Goal: Task Accomplishment & Management: Manage account settings

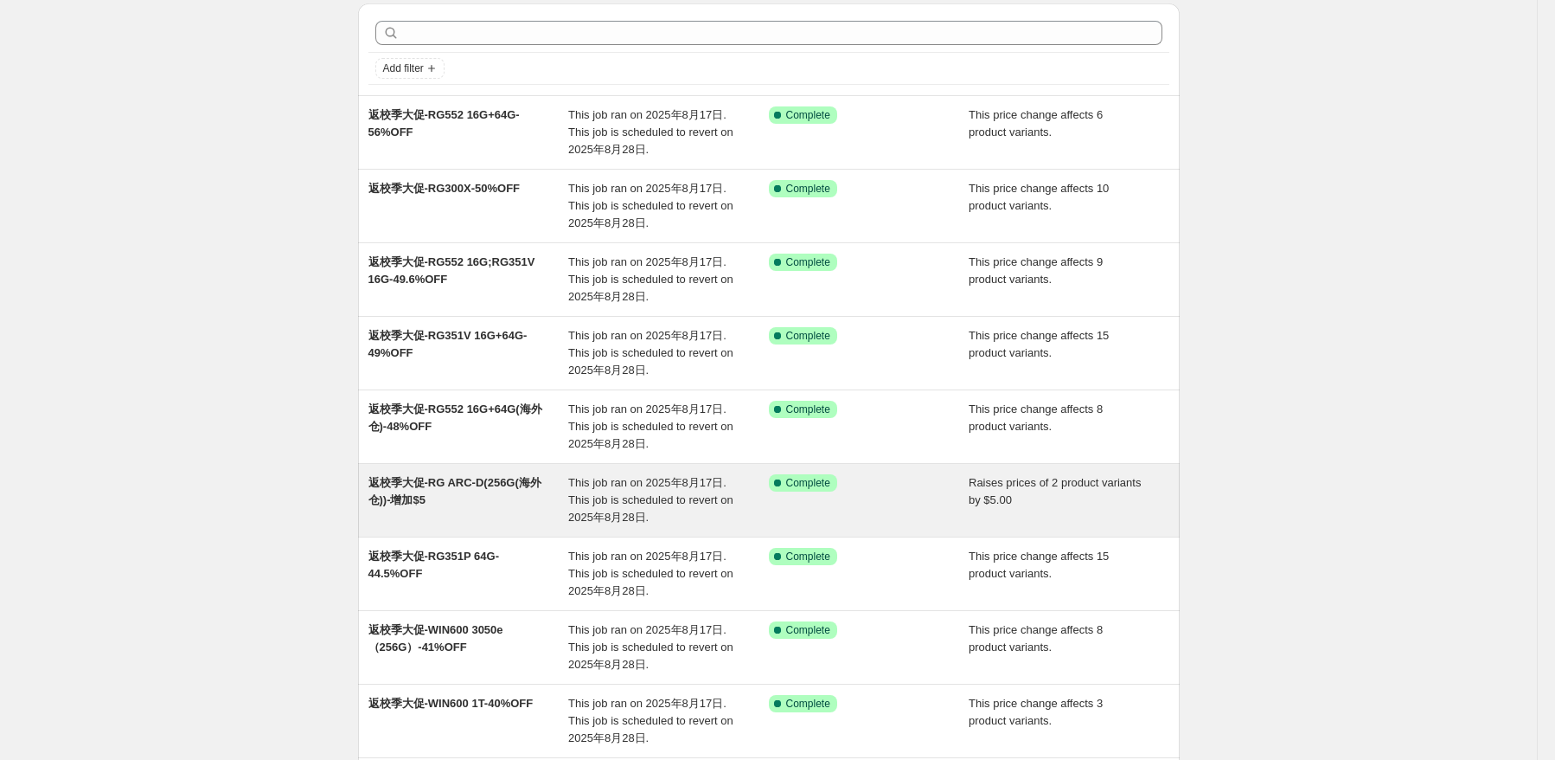
scroll to position [173, 0]
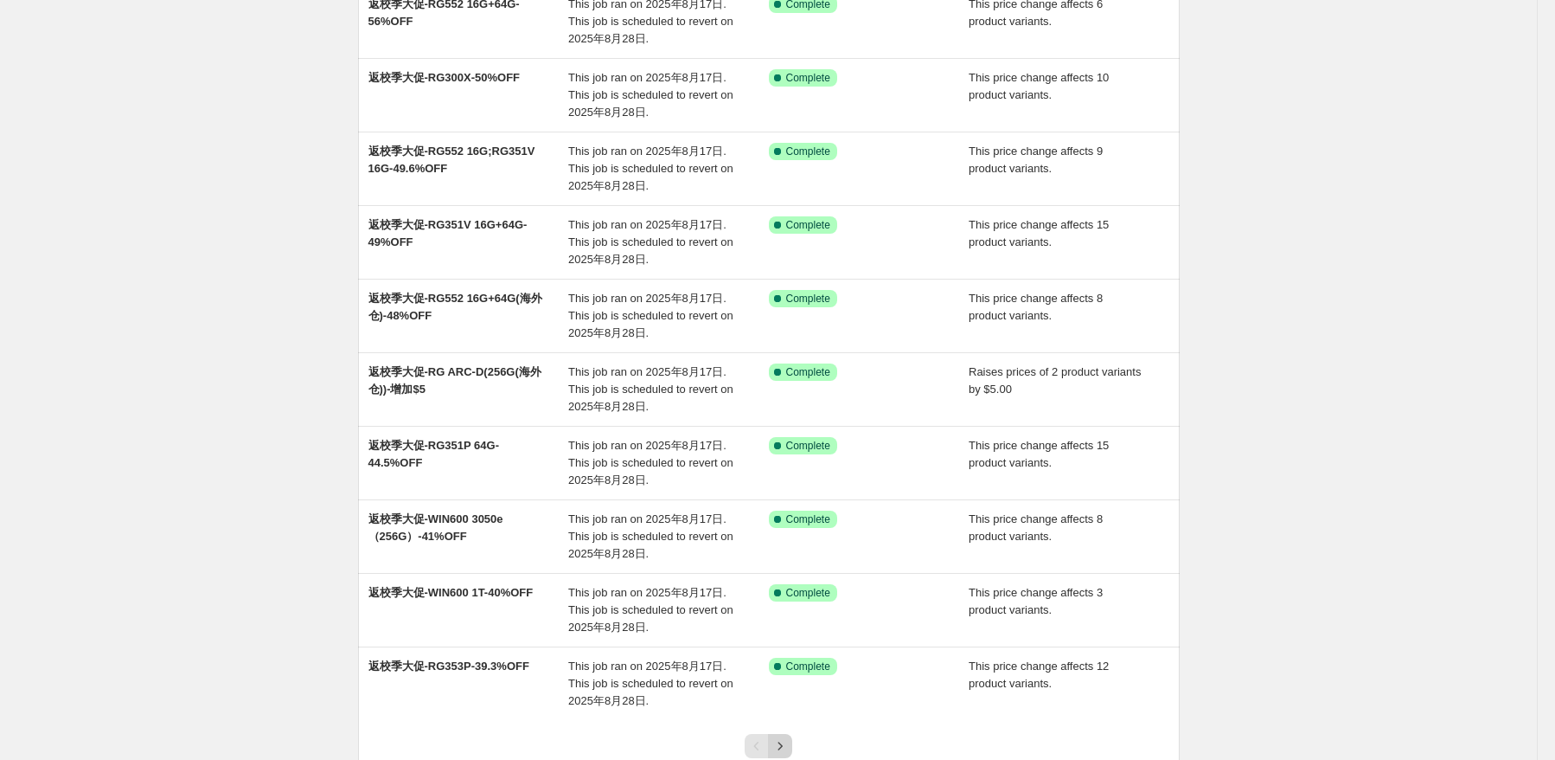
click at [780, 747] on icon "Next" at bounding box center [780, 745] width 17 height 17
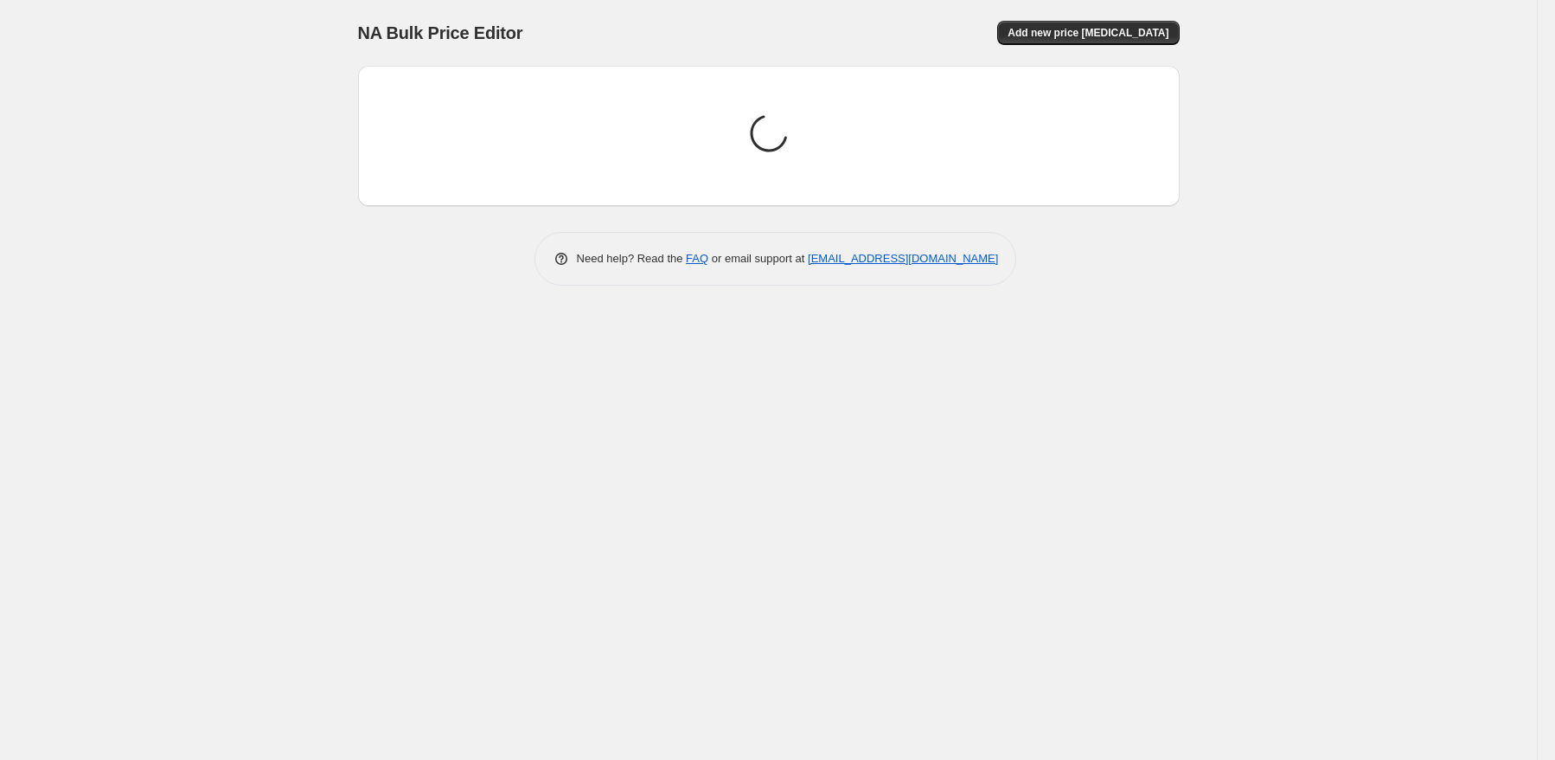
scroll to position [0, 0]
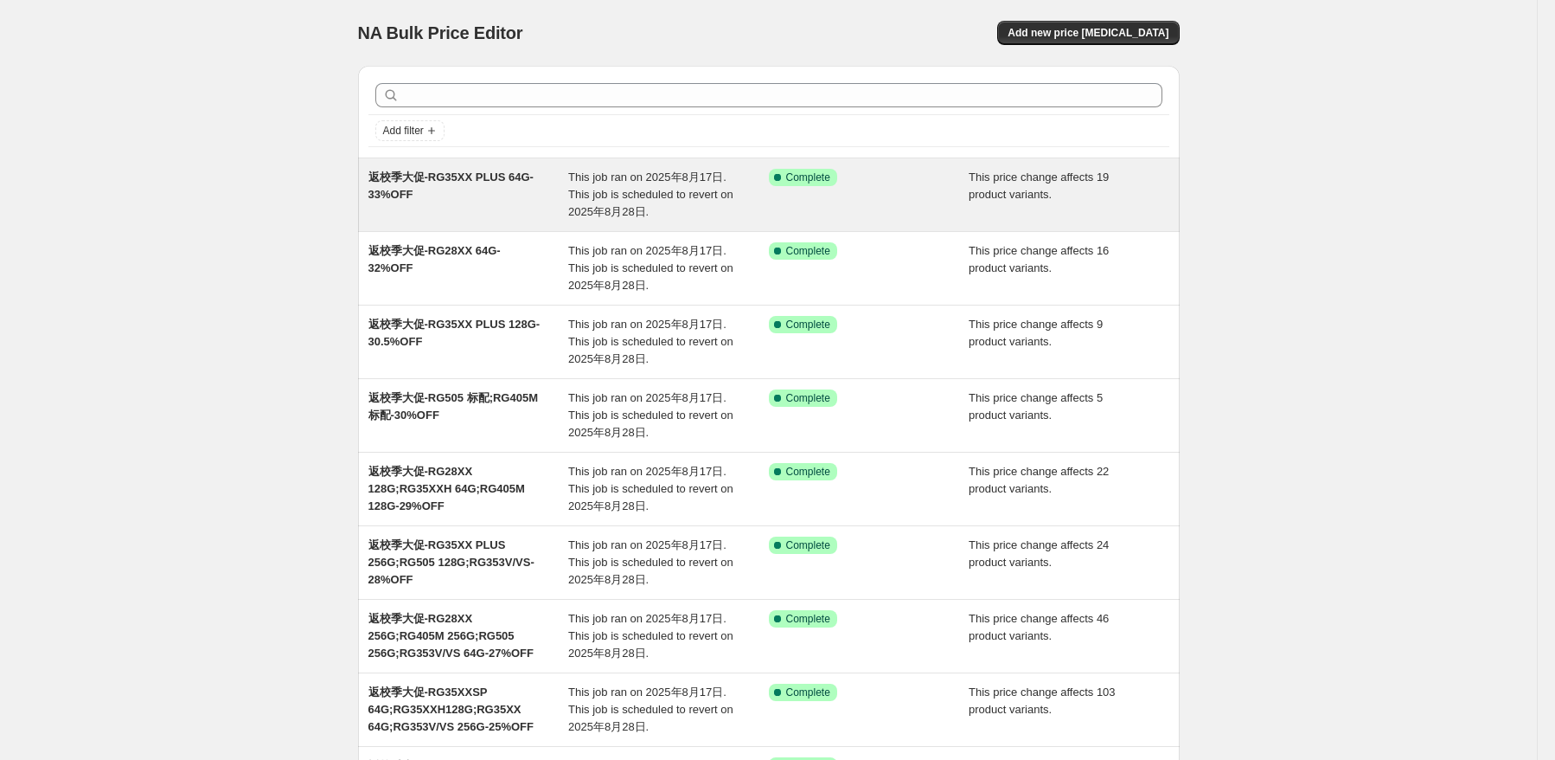
click at [471, 193] on div "返校季大促-RG35XX PLUS 64G-33%OFF" at bounding box center [469, 195] width 201 height 52
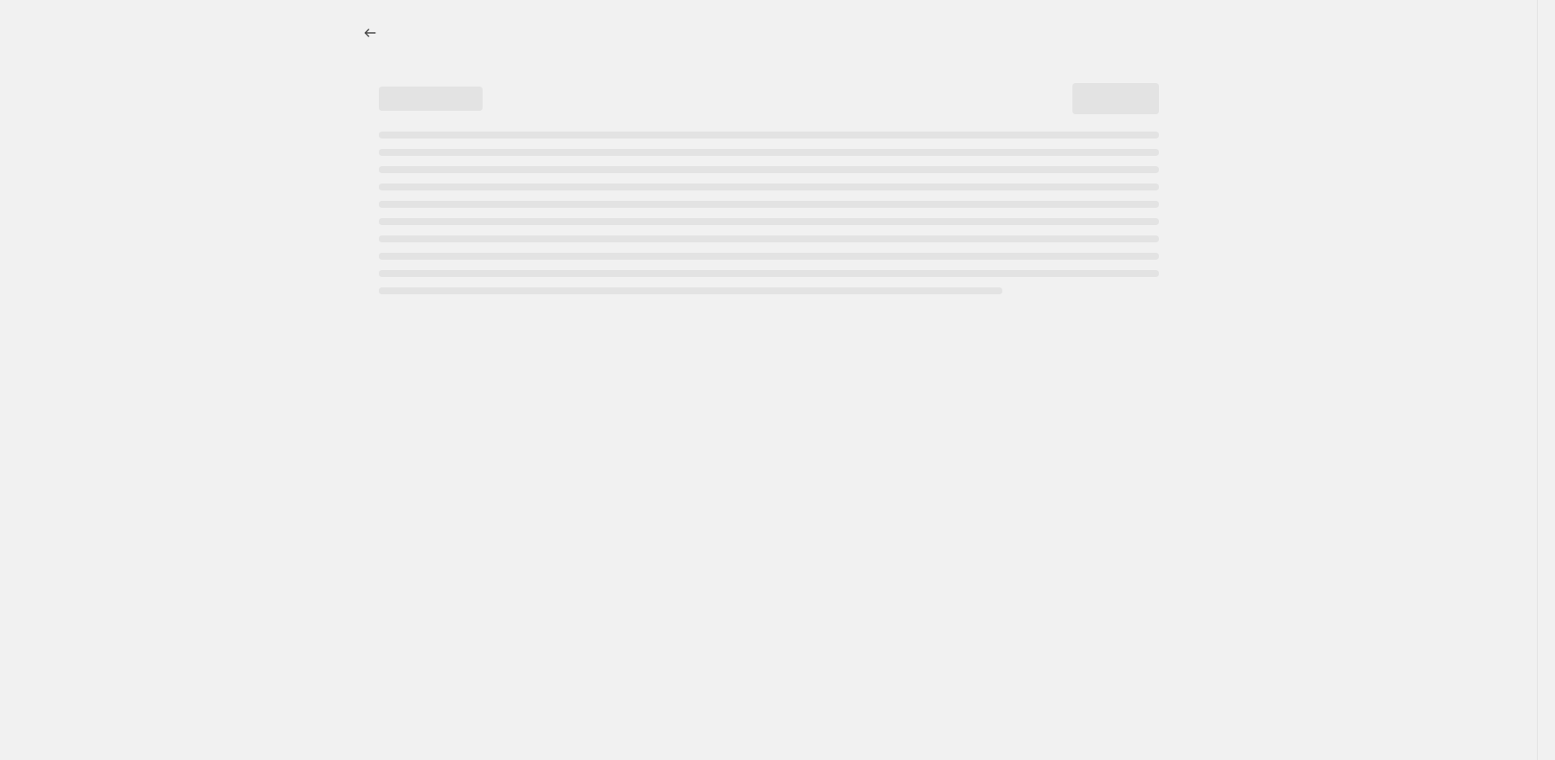
select select "pcap"
select select "no_change"
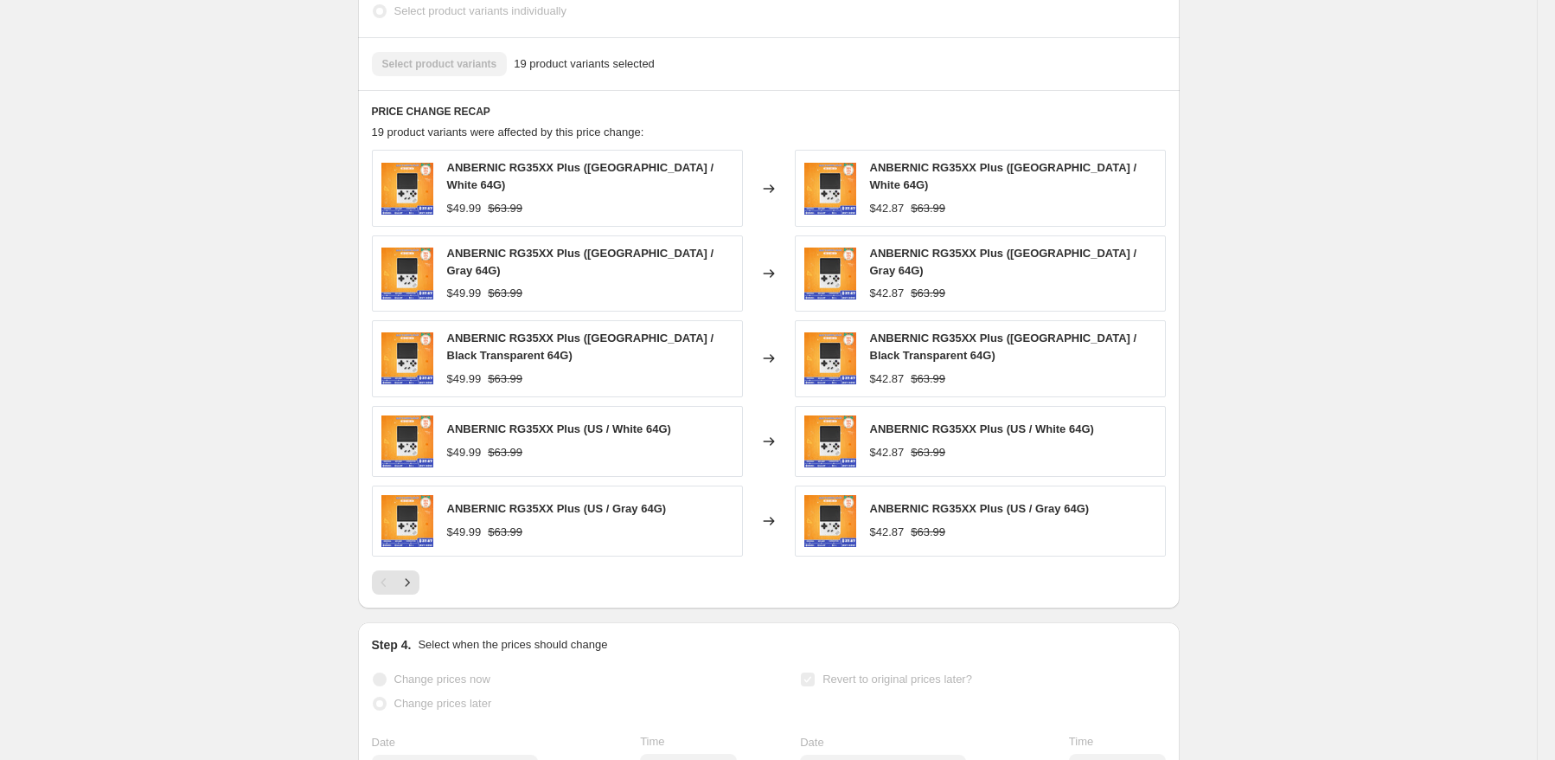
scroll to position [1211, 0]
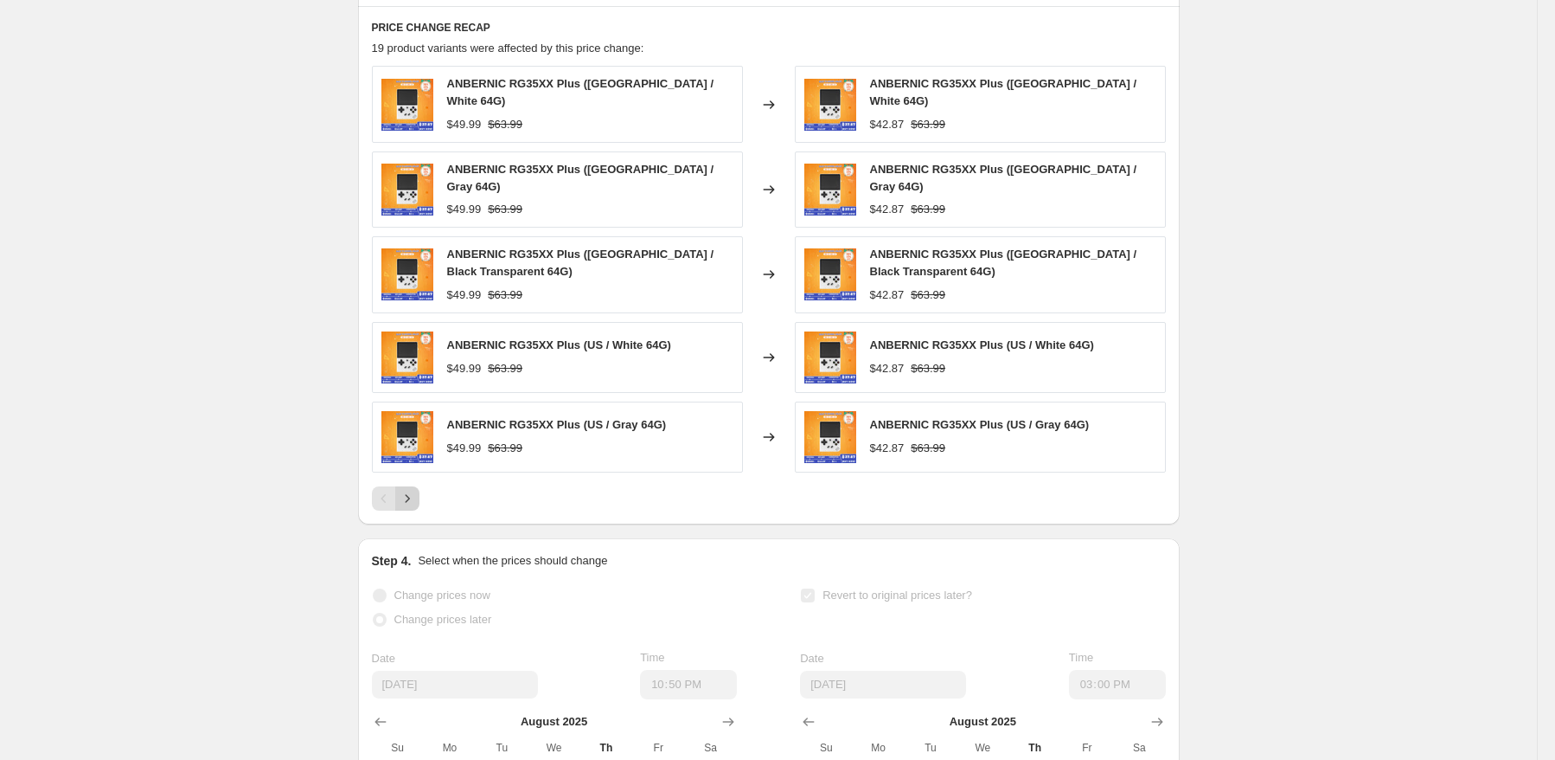
click at [411, 490] on icon "Next" at bounding box center [407, 498] width 17 height 17
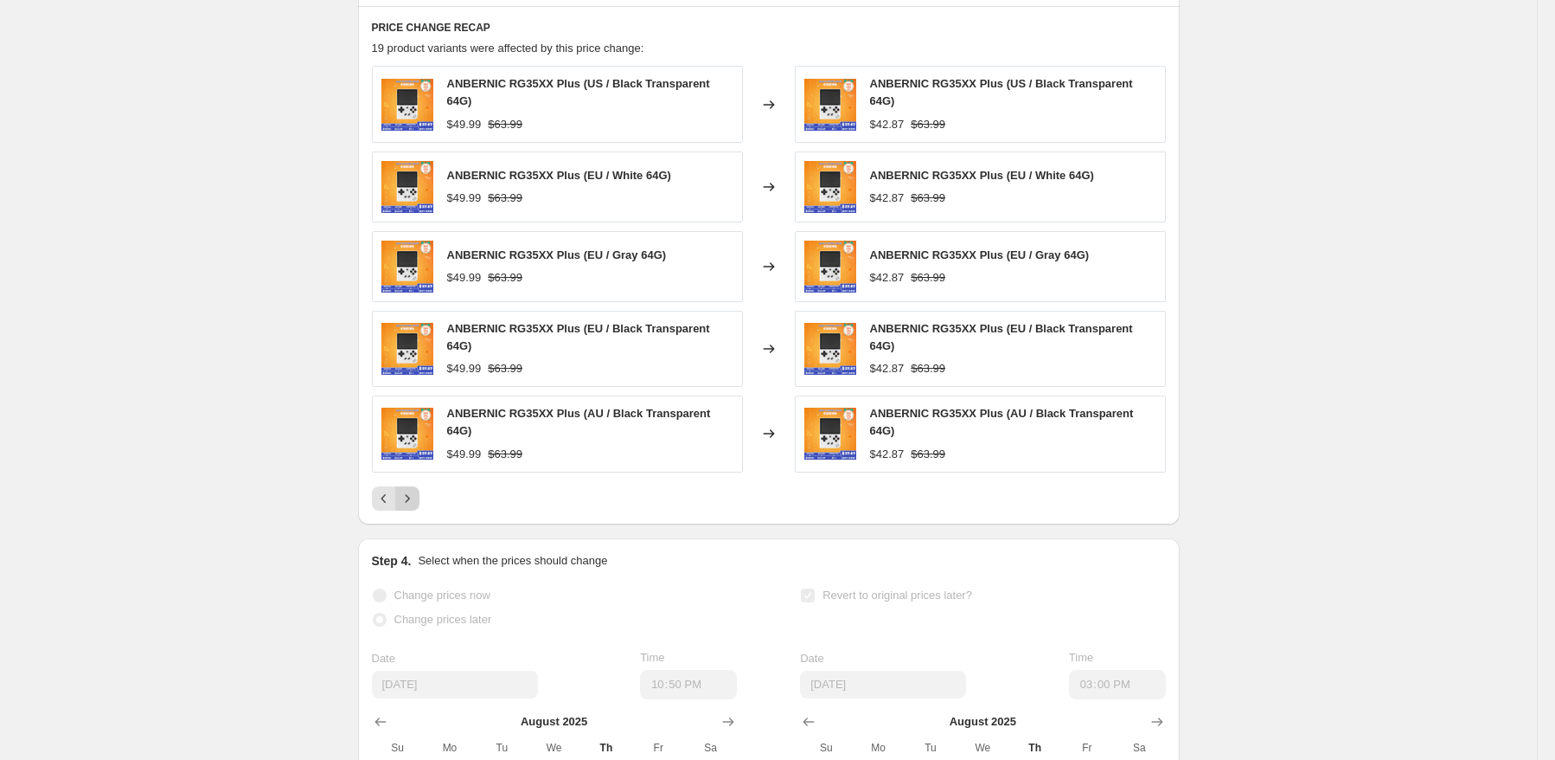
click at [411, 490] on icon "Next" at bounding box center [407, 498] width 17 height 17
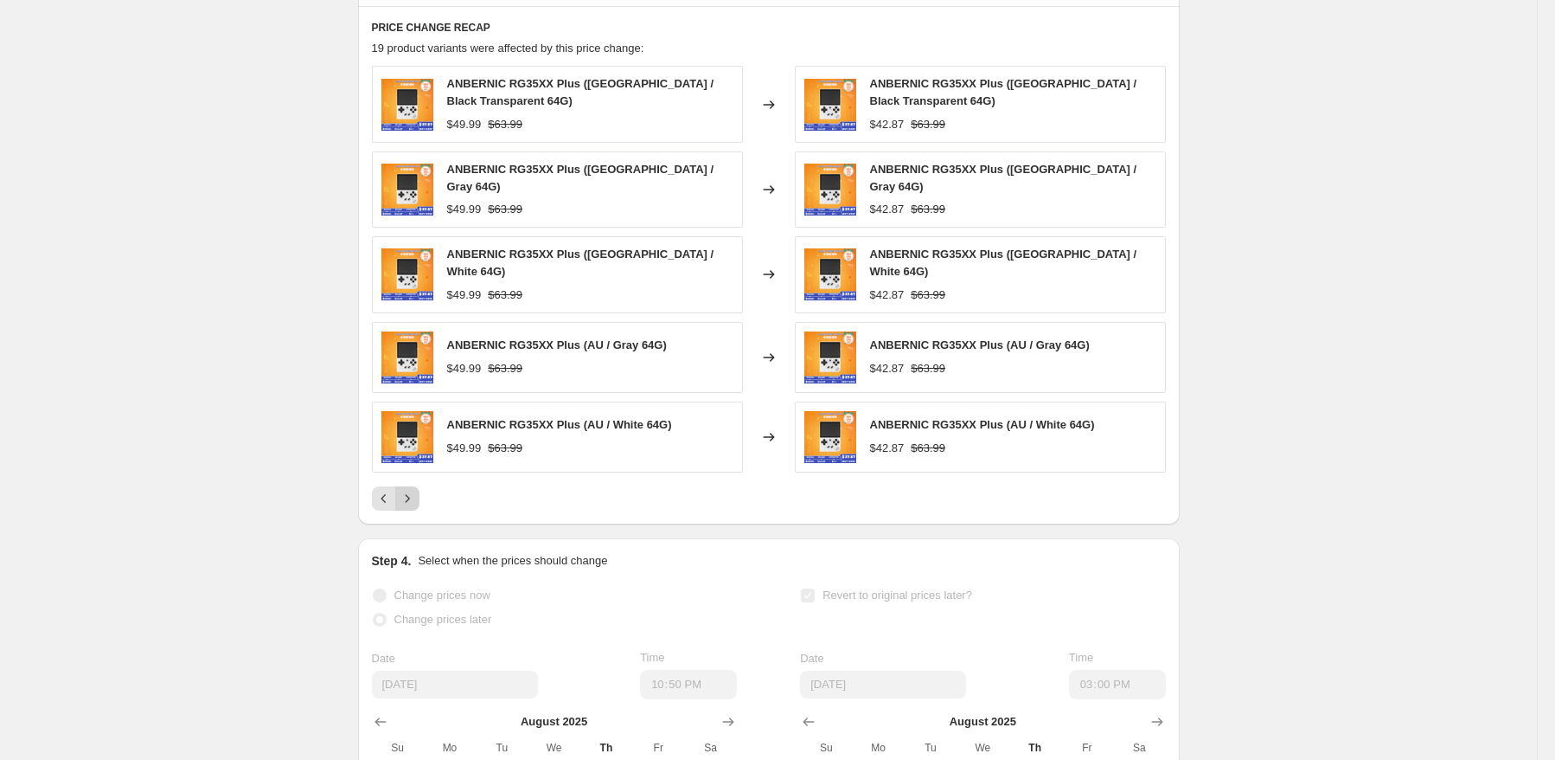
click at [411, 490] on icon "Next" at bounding box center [407, 498] width 17 height 17
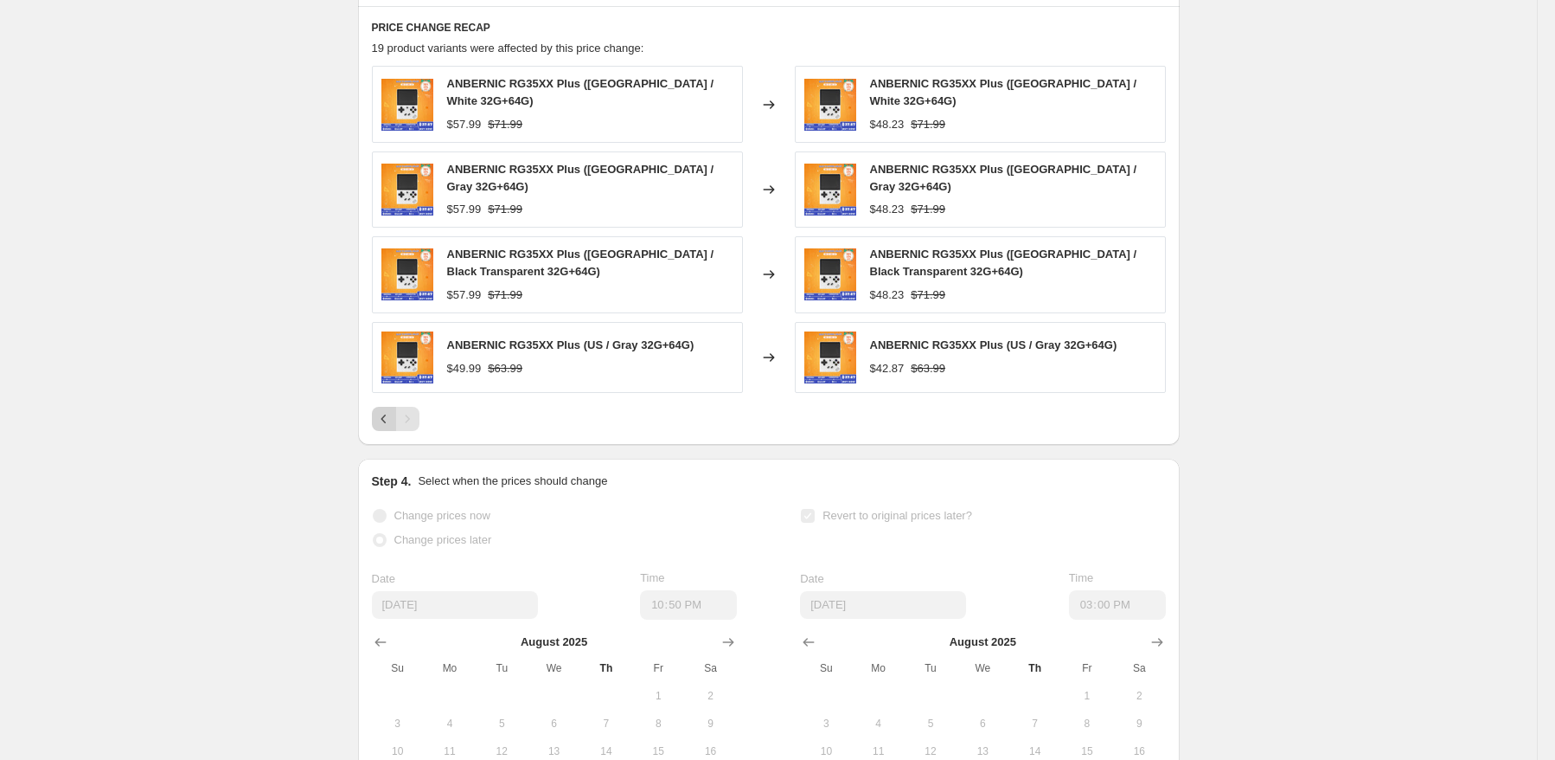
click at [387, 415] on button "Previous" at bounding box center [384, 419] width 24 height 24
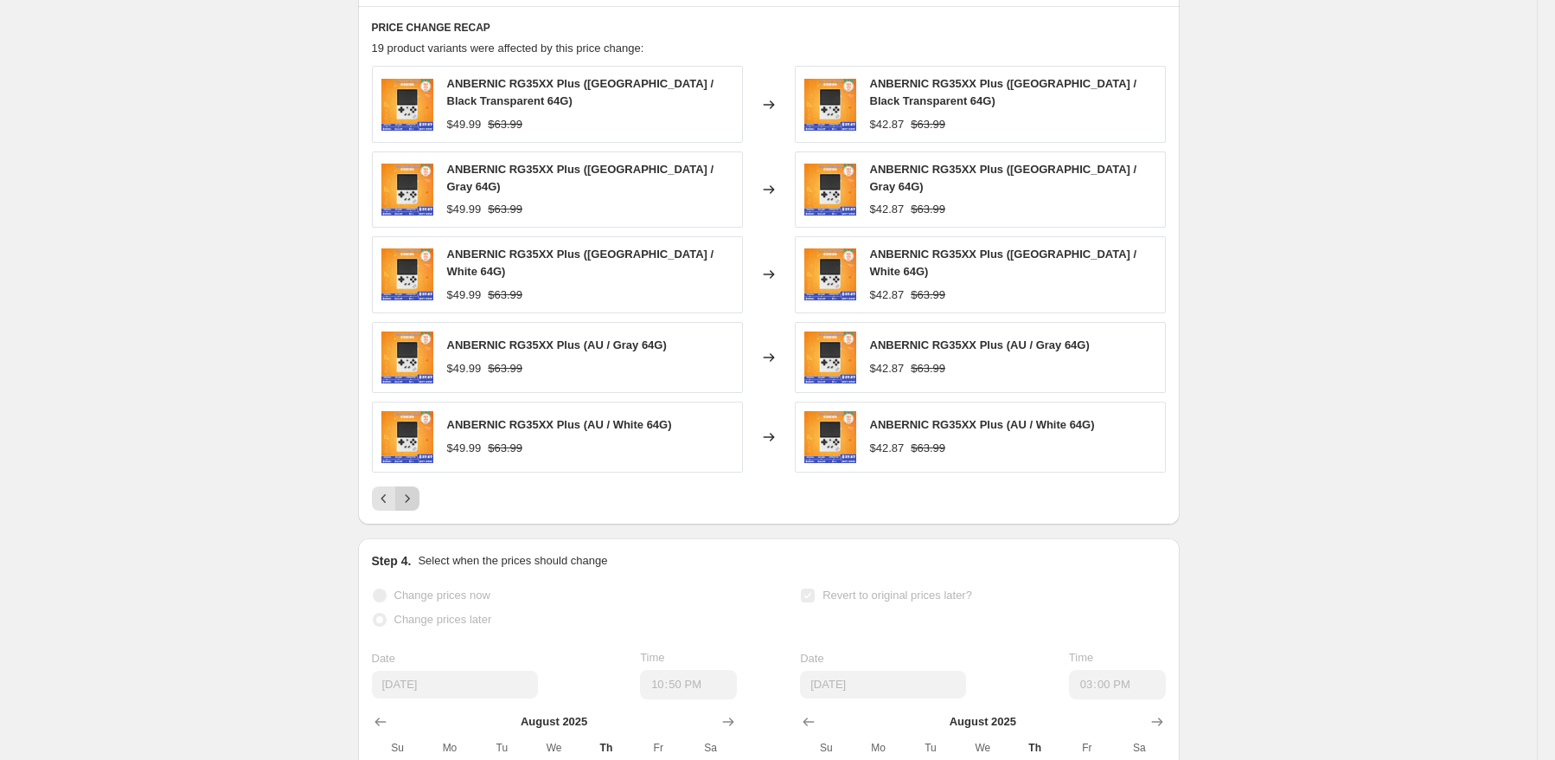
click at [408, 490] on icon "Next" at bounding box center [407, 498] width 17 height 17
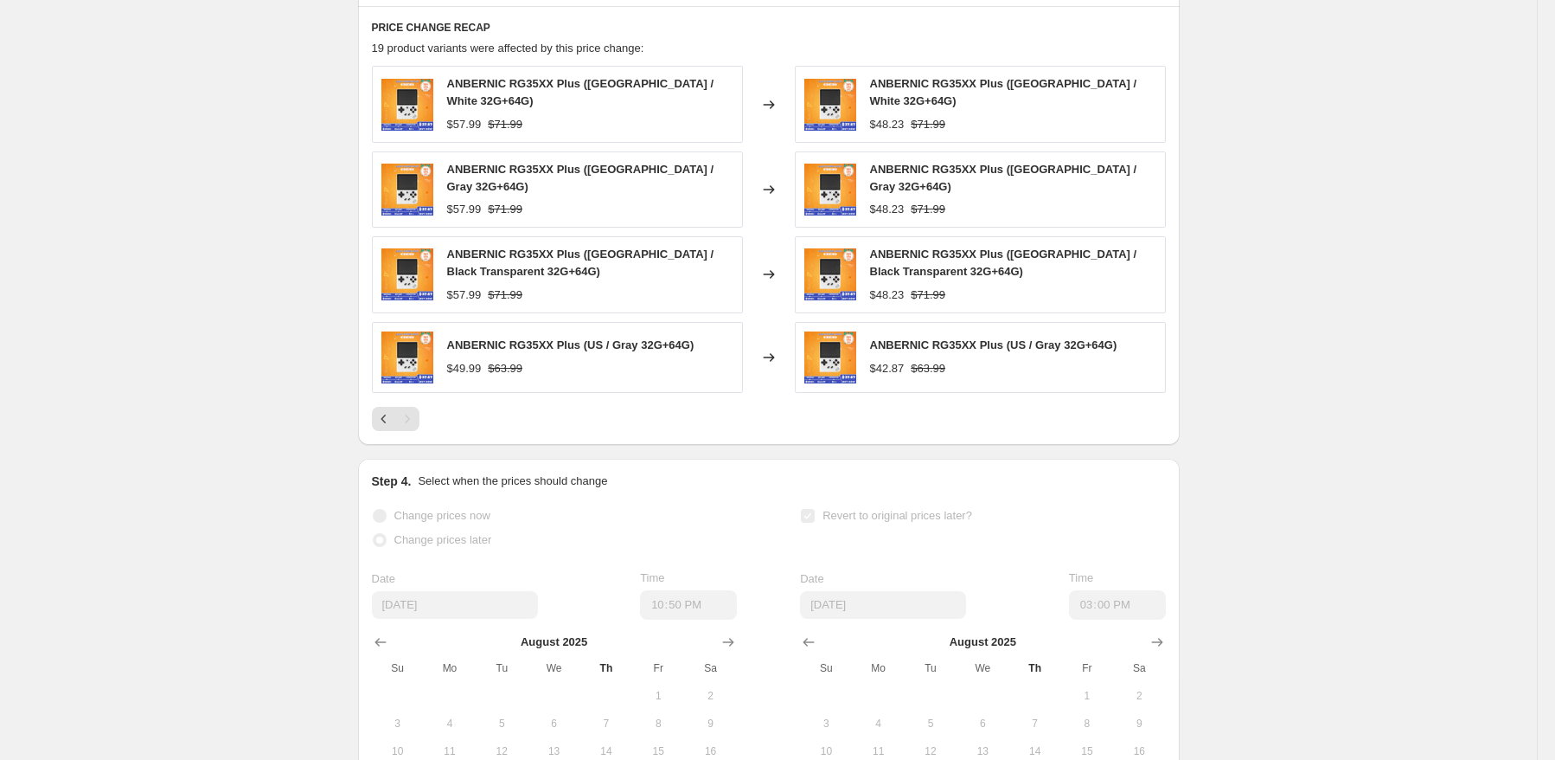
click at [396, 407] on div "Pagination" at bounding box center [384, 419] width 24 height 24
click at [393, 410] on icon "Previous" at bounding box center [383, 418] width 17 height 17
